Goal: Book appointment/travel/reservation

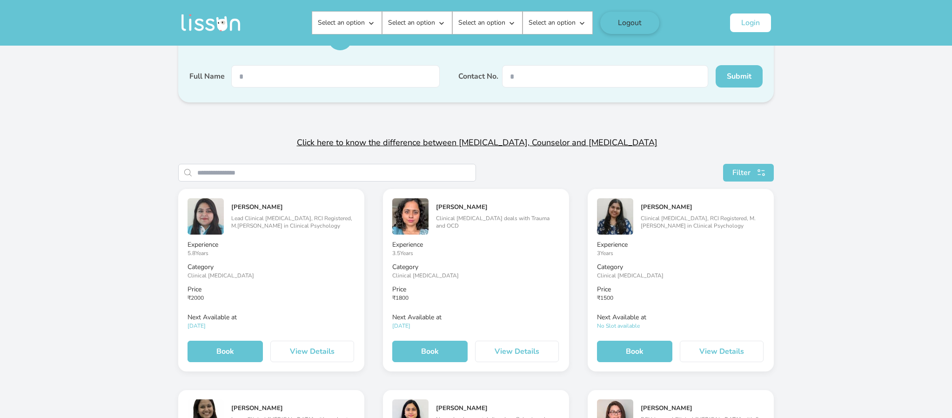
scroll to position [209, 0]
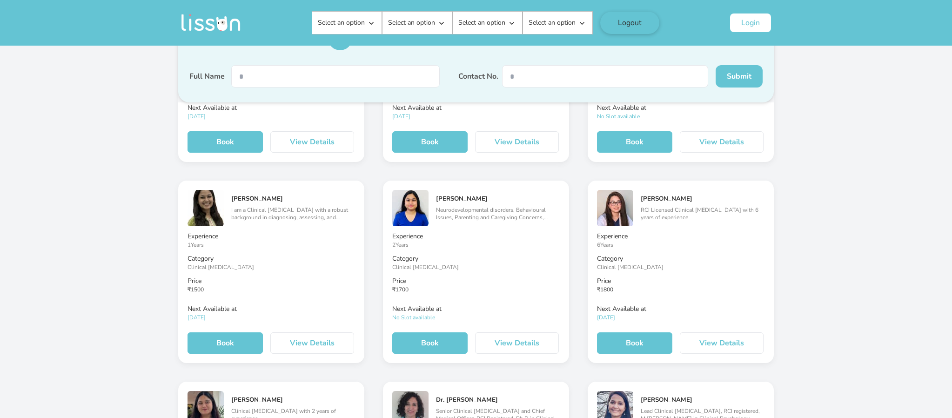
click at [526, 347] on button "View Details" at bounding box center [517, 342] width 84 height 21
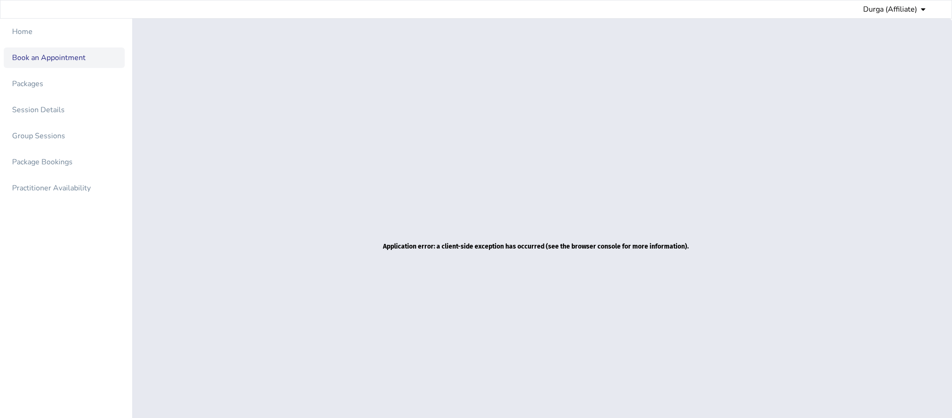
click at [74, 65] on div "Book an Appointment" at bounding box center [64, 57] width 121 height 20
